Goal: Obtain resource: Obtain resource

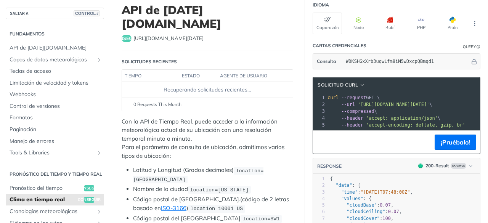
scroll to position [126, 0]
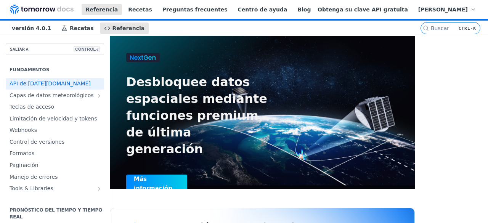
scroll to position [76, 0]
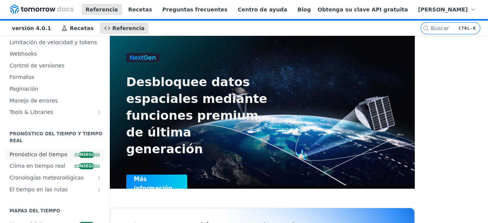
click at [36, 158] on font "Pronóstico del tiempo" at bounding box center [39, 154] width 58 height 6
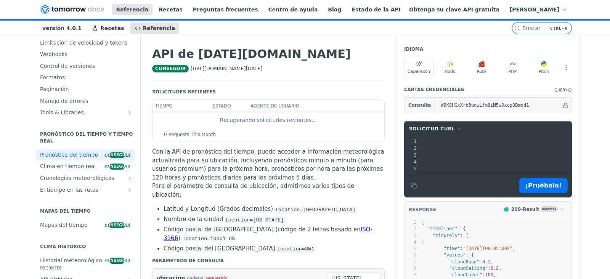
scroll to position [0, 145]
drag, startPoint x: 446, startPoint y: 149, endPoint x: 558, endPoint y: 146, distance: 112.5
click at [383, 146] on span "'https://api.tomorrow.io/v4/weather/forecast?location=new%20york&apikey=WDKSHGx…" at bounding box center [347, 148] width 72 height 5
copy span "https://api.tomorrow.io/v4/weather/forecast?location=new%20york&apikey=WDKSHGxX…"
click at [488, 124] on div "Saltar al contenido Referencia Recetas Preguntas frecuentes Centro de ayuda Blo…" at bounding box center [305, 139] width 610 height 279
